Goal: Information Seeking & Learning: Learn about a topic

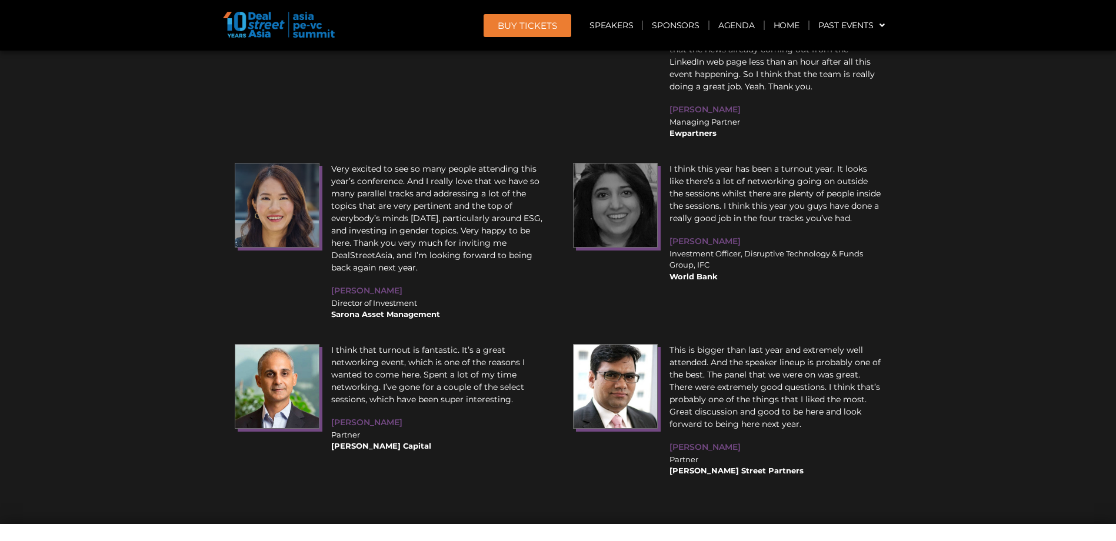
scroll to position [13771, 0]
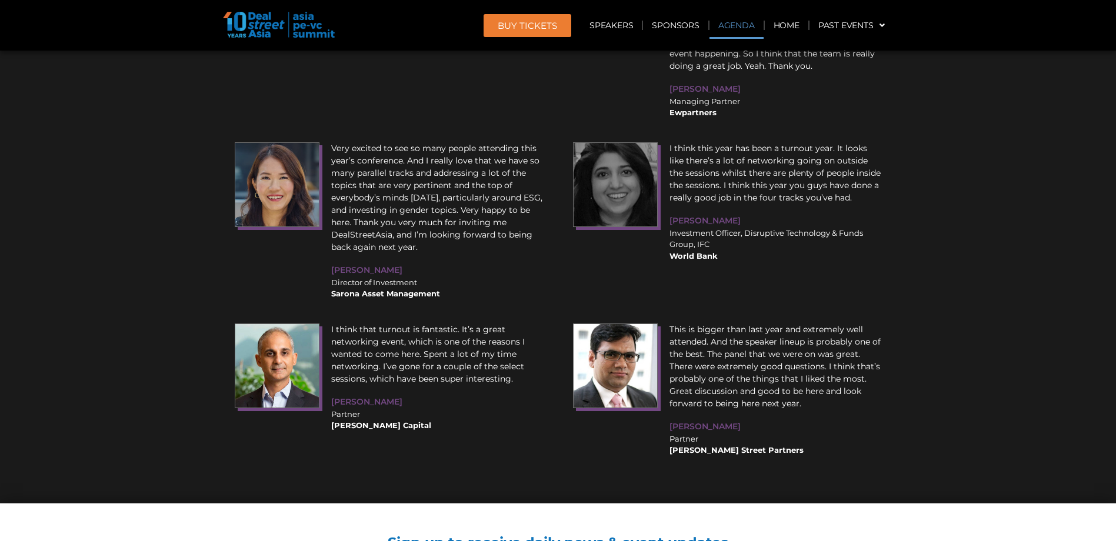
click at [727, 28] on link "Agenda" at bounding box center [737, 25] width 54 height 27
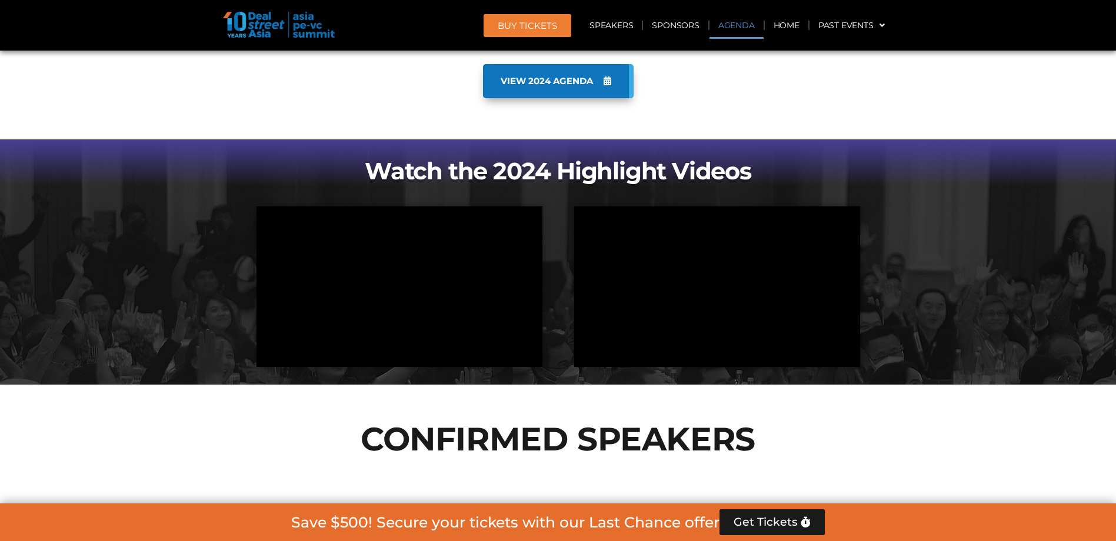
scroll to position [616, 0]
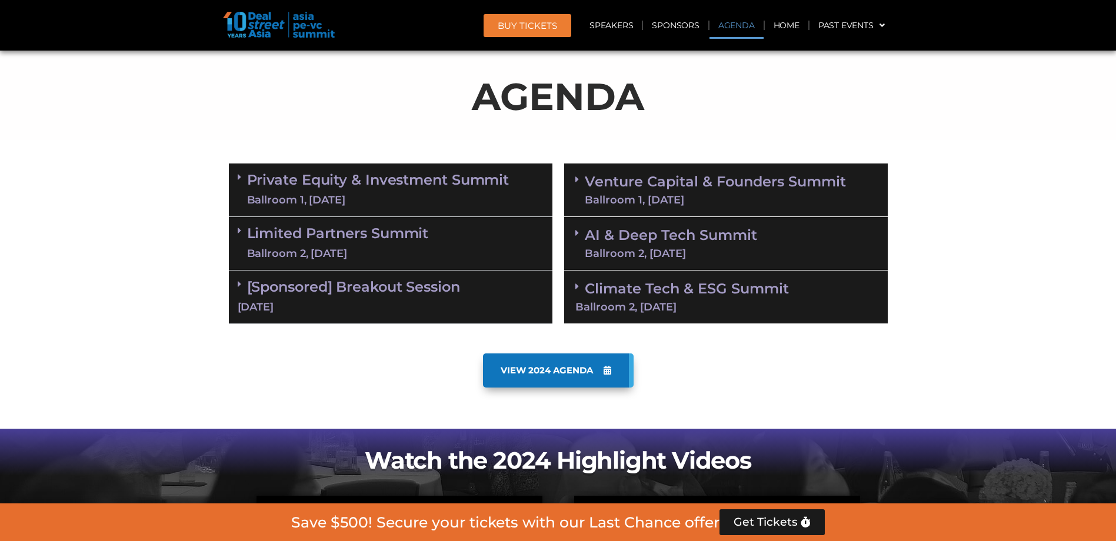
click at [0, 0] on div "Subscribe to Our Newsletter 🔥 Be the FIRST to know 🔥 Get the latest Agenda Upda…" at bounding box center [0, 0] width 0 height 0
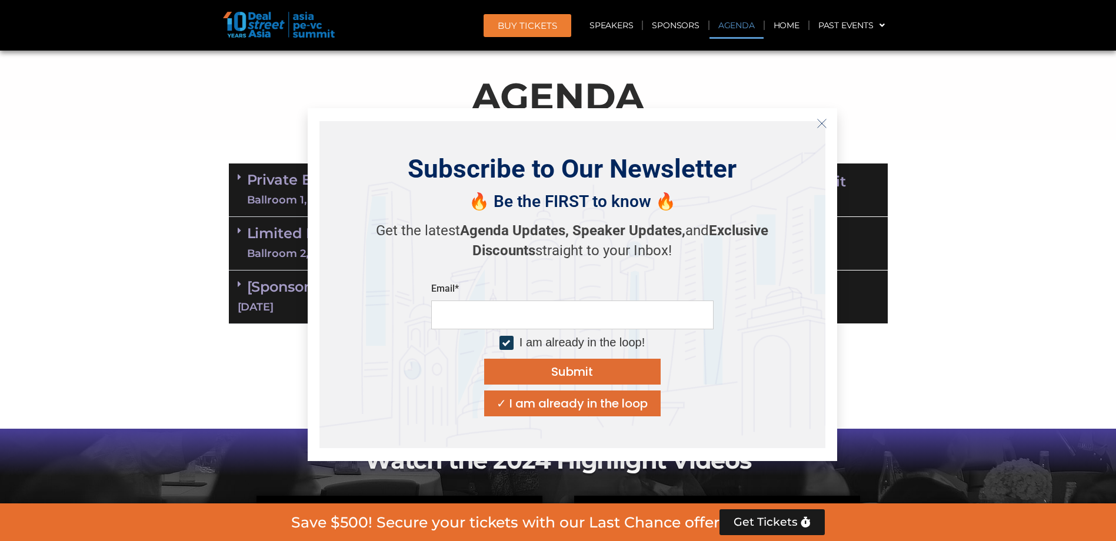
click at [822, 122] on icon "Close" at bounding box center [822, 123] width 11 height 11
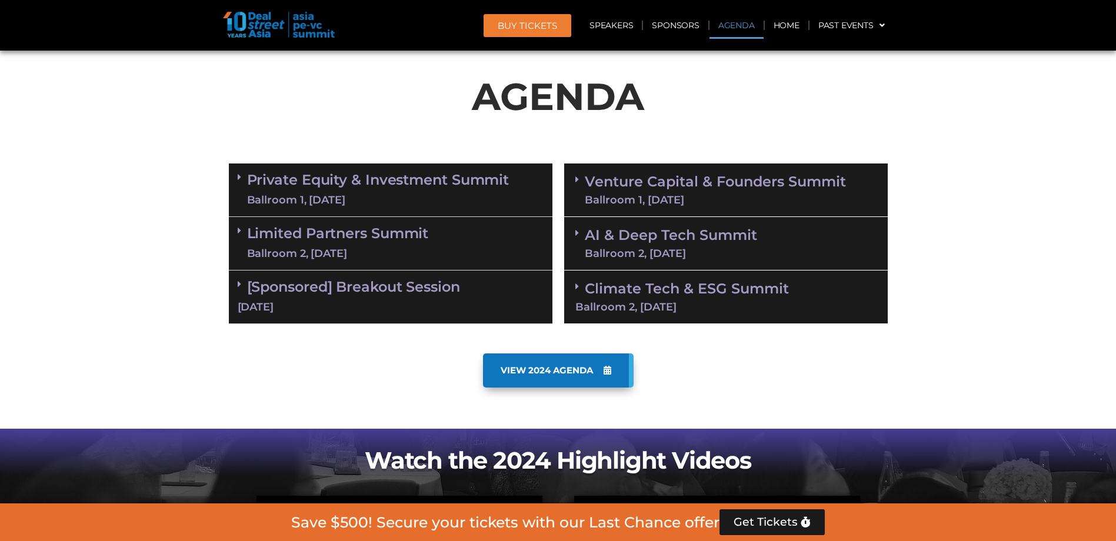
click at [267, 185] on link "Private Equity & Investment Summit Ballroom 1, [DATE]" at bounding box center [378, 189] width 262 height 35
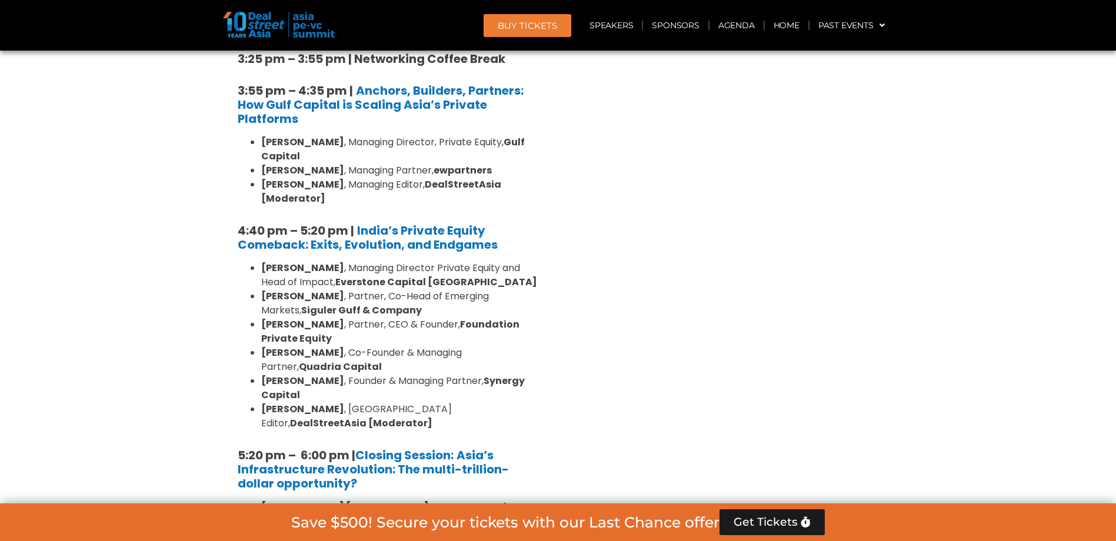
scroll to position [2088, 0]
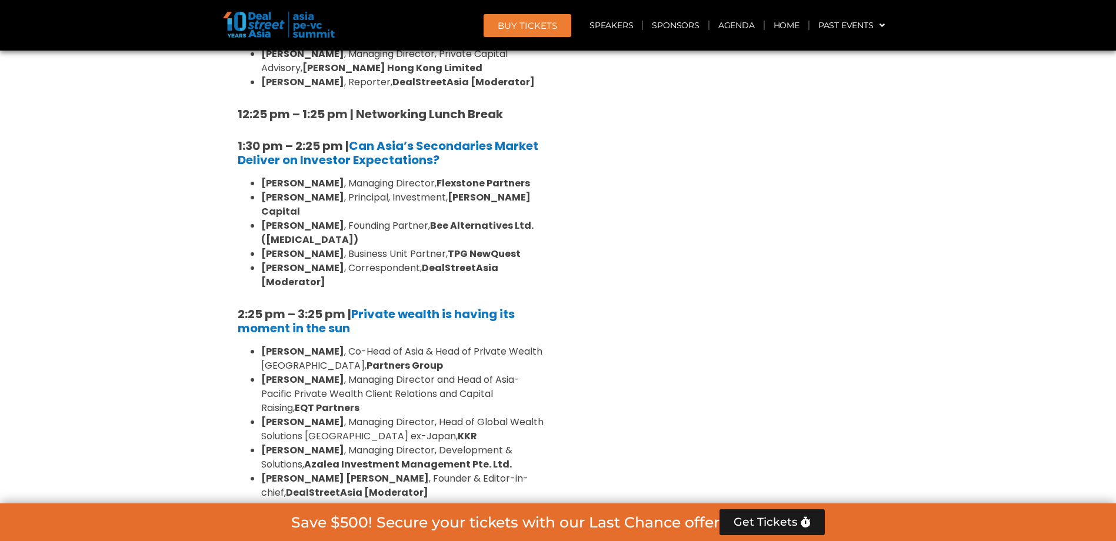
scroll to position [3147, 0]
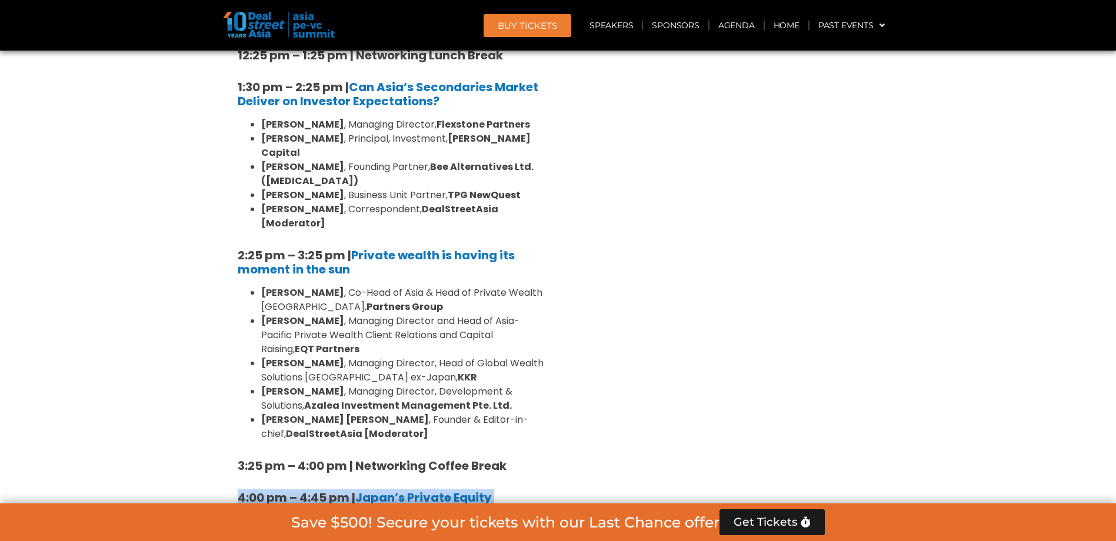
drag, startPoint x: 238, startPoint y: 214, endPoint x: 518, endPoint y: 343, distance: 308.6
click at [518, 343] on div "10:40 am – 10:45 am | Welcome Address by [PERSON_NAME] [PERSON_NAME], Founder &…" at bounding box center [391, 193] width 324 height 1249
copy div "4:00 pm – 4:45 pm | Japan’s Private Equity Moment: Real Momentum or Cyclical Mi…"
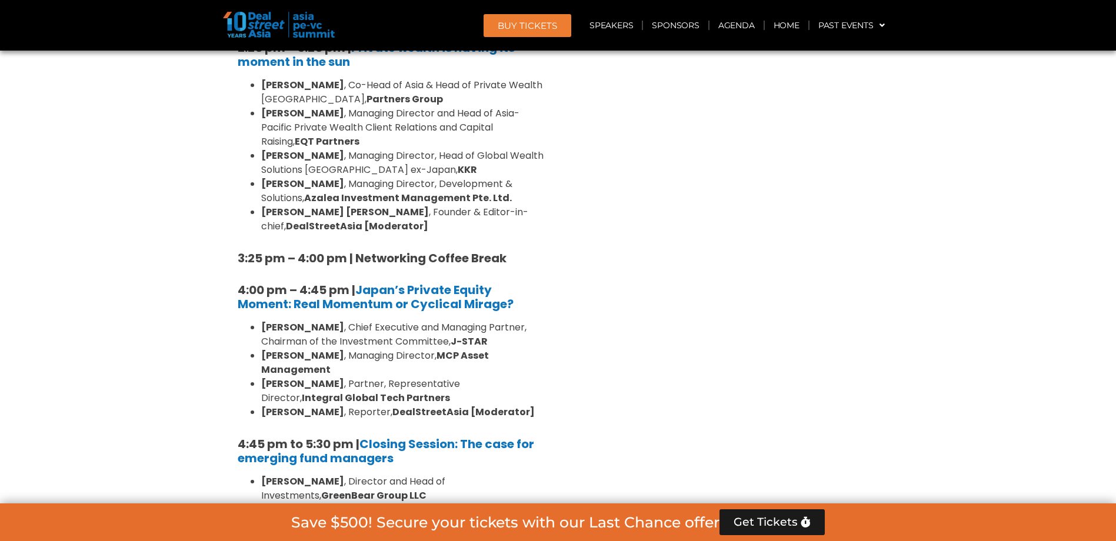
scroll to position [3323, 0]
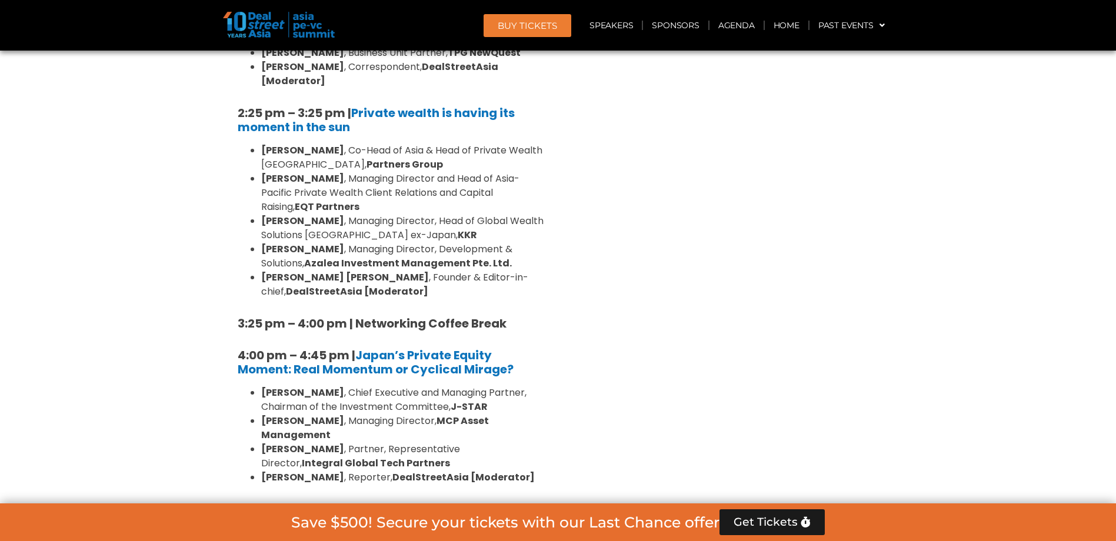
scroll to position [3265, 0]
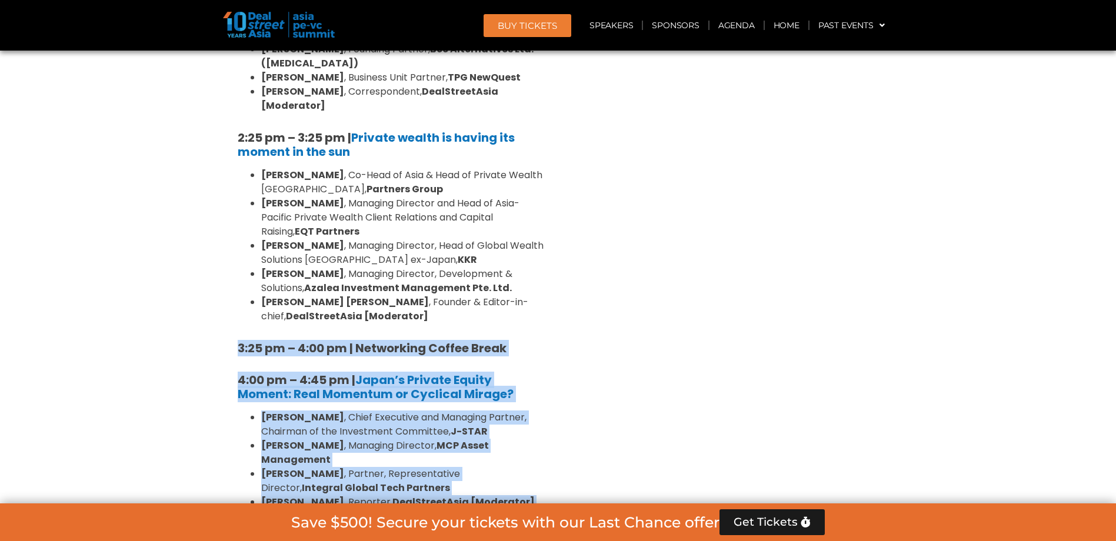
drag, startPoint x: 514, startPoint y: 391, endPoint x: 235, endPoint y: 67, distance: 427.8
click at [235, 67] on div "10:40 am – 10:45 am | Welcome Address by [PERSON_NAME] [PERSON_NAME], Founder &…" at bounding box center [391, 75] width 324 height 1249
copy div "3:25 pm – 4:00 pm | Networking Coffee Break 4:00 pm – 4:45 pm | Japan’s Private…"
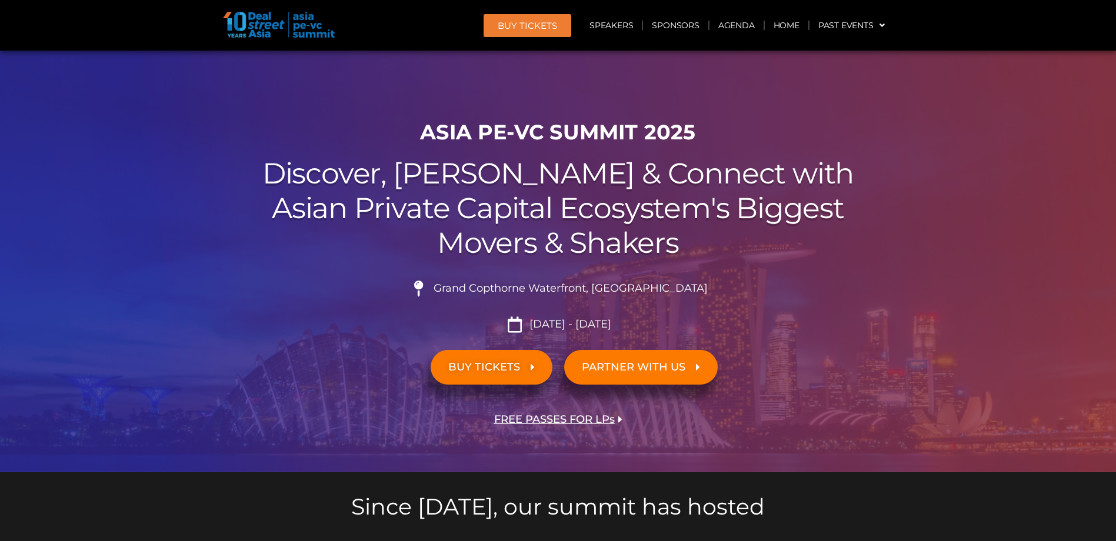
scroll to position [0, 0]
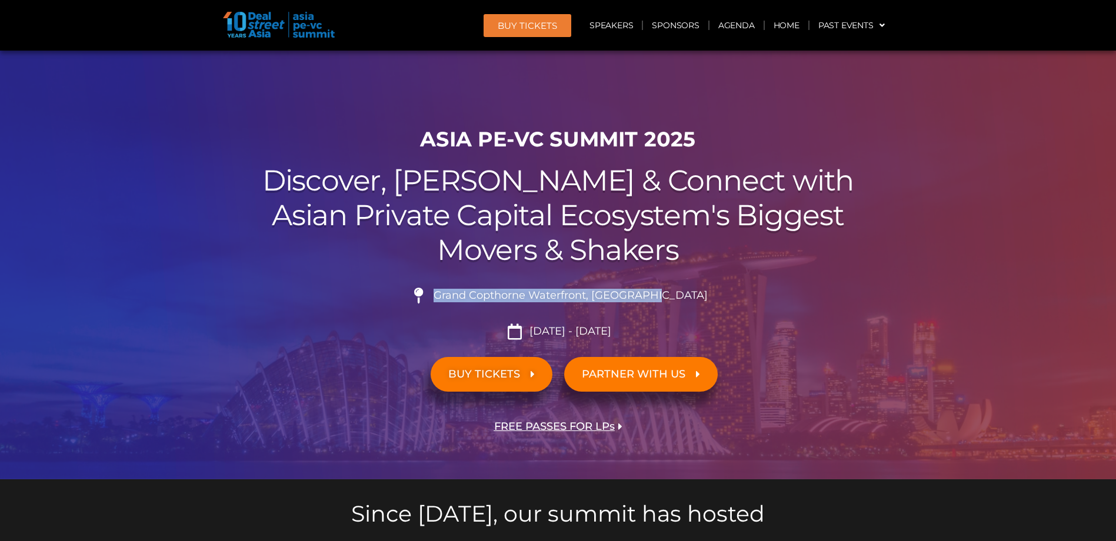
drag, startPoint x: 463, startPoint y: 292, endPoint x: 698, endPoint y: 295, distance: 234.8
click at [698, 295] on li "Grand Copthorne Waterfront, [GEOGRAPHIC_DATA]​" at bounding box center [558, 301] width 659 height 26
copy span "Grand Copthorne Waterfront, [GEOGRAPHIC_DATA]​"
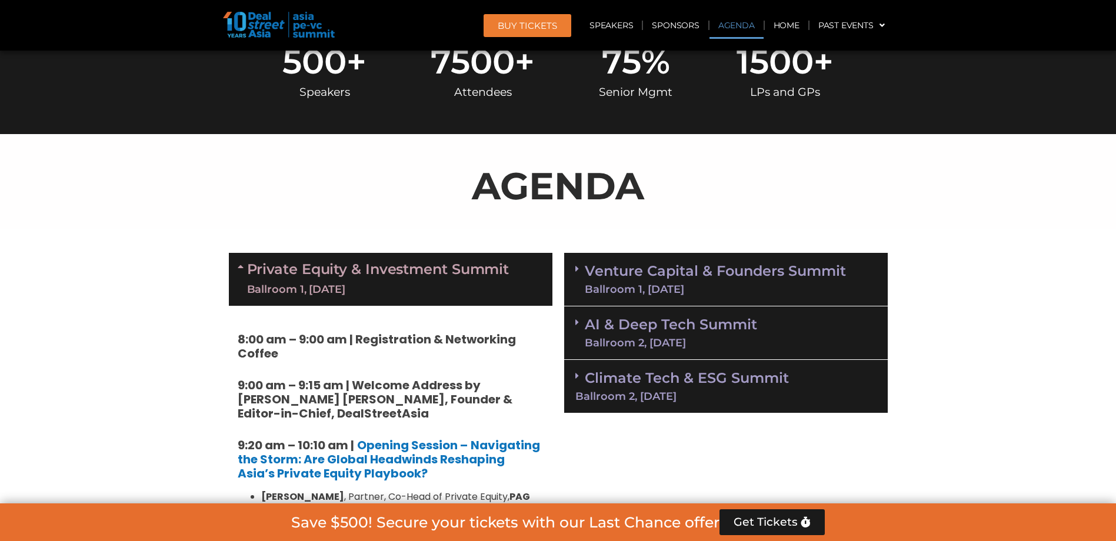
scroll to position [530, 0]
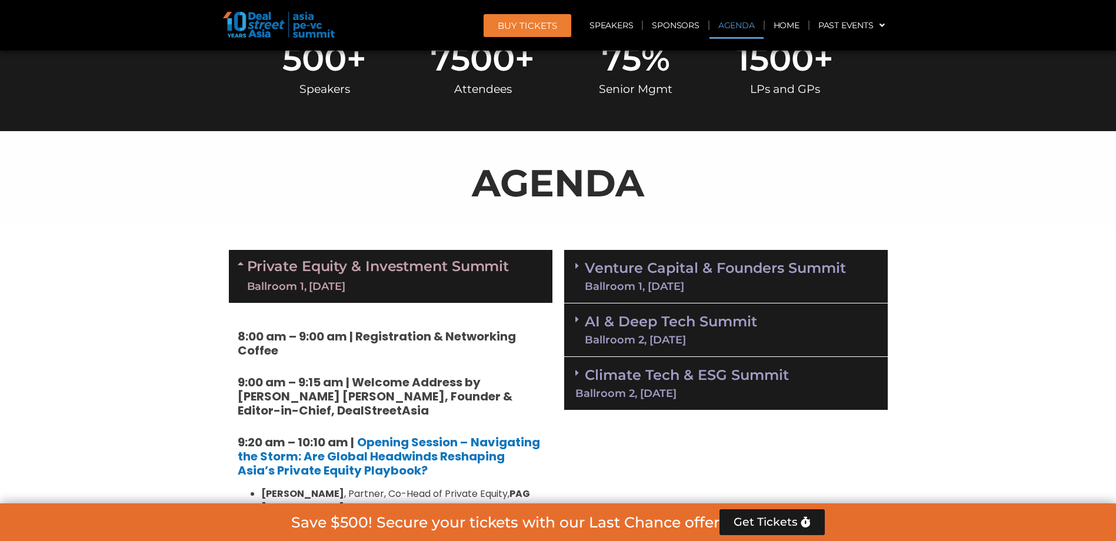
click at [670, 273] on link "Venture Capital & Founders​ Summit Ballroom 1, [DATE]" at bounding box center [715, 276] width 261 height 31
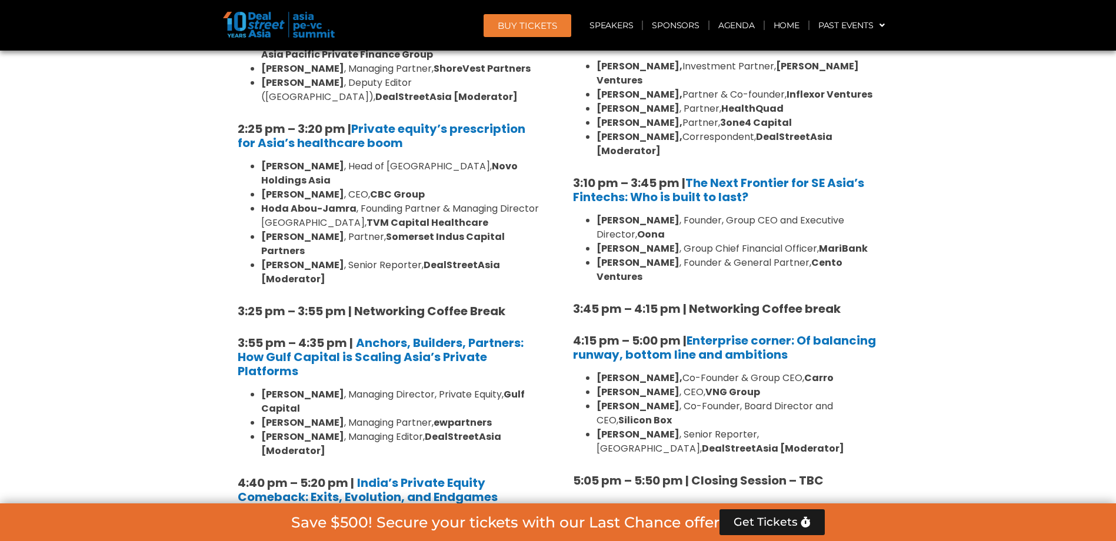
scroll to position [1883, 0]
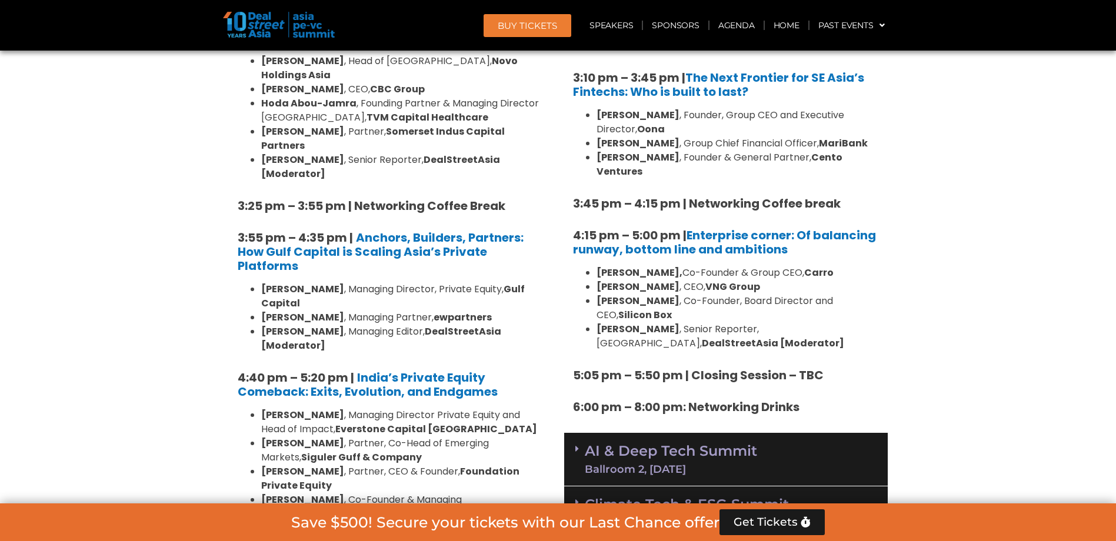
click at [754, 464] on div "Ballroom 2, [DATE]" at bounding box center [671, 469] width 172 height 11
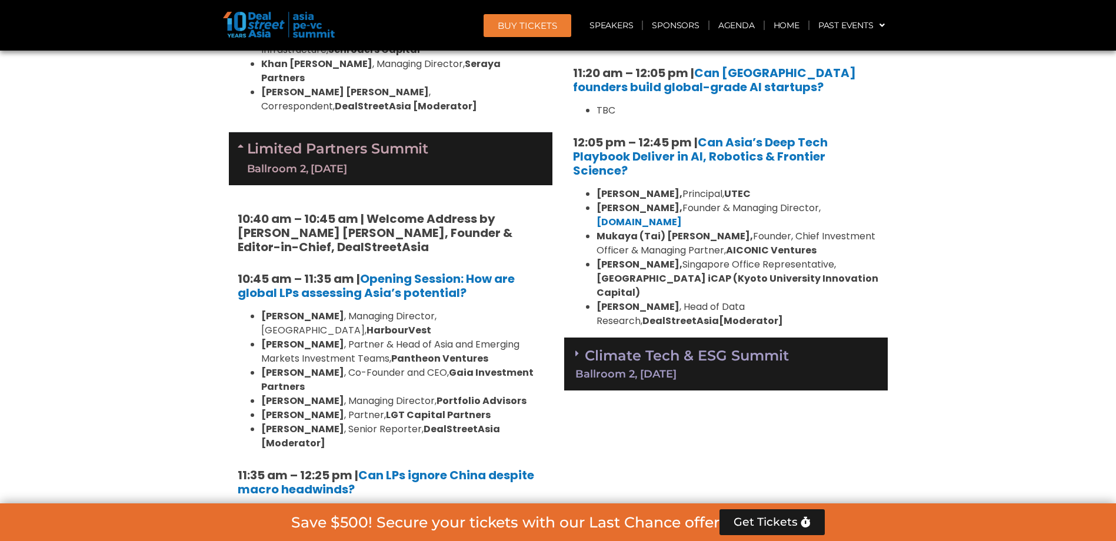
scroll to position [2531, 0]
click at [691, 368] on div "Ballroom 2, [DATE]" at bounding box center [726, 373] width 301 height 11
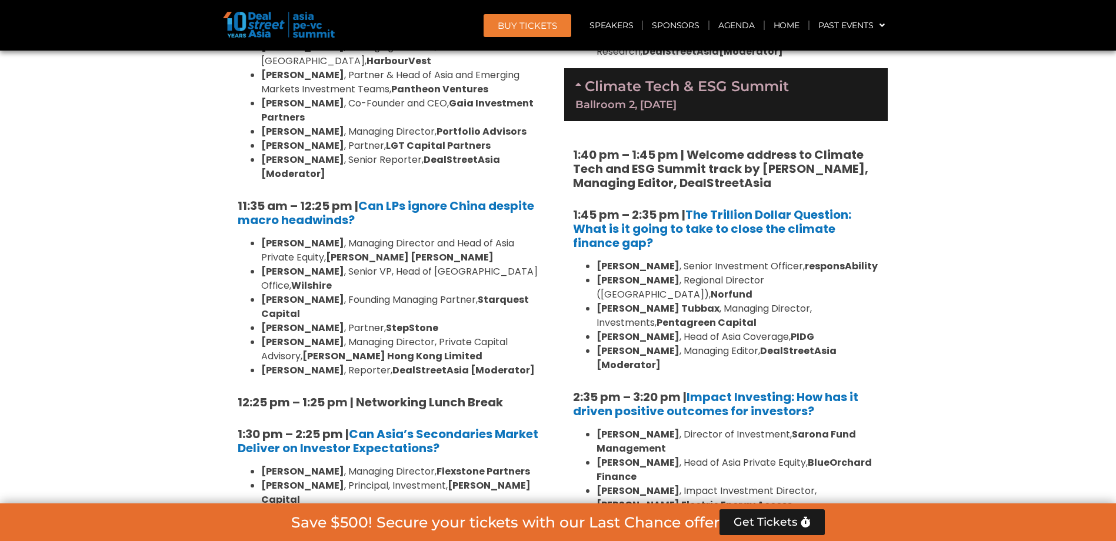
scroll to position [2825, 0]
